Goal: Task Accomplishment & Management: Use online tool/utility

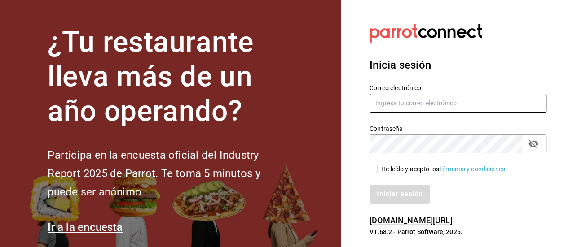
type input "[PERSON_NAME][EMAIL_ADDRESS][PERSON_NAME][DOMAIN_NAME]"
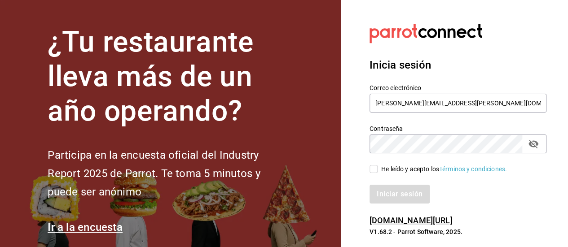
click at [375, 171] on input "He leído y acepto los Términos y condiciones." at bounding box center [373, 169] width 8 height 8
checkbox input "true"
click at [387, 194] on button "Iniciar sesión" at bounding box center [399, 194] width 61 height 19
